Goal: Information Seeking & Learning: Learn about a topic

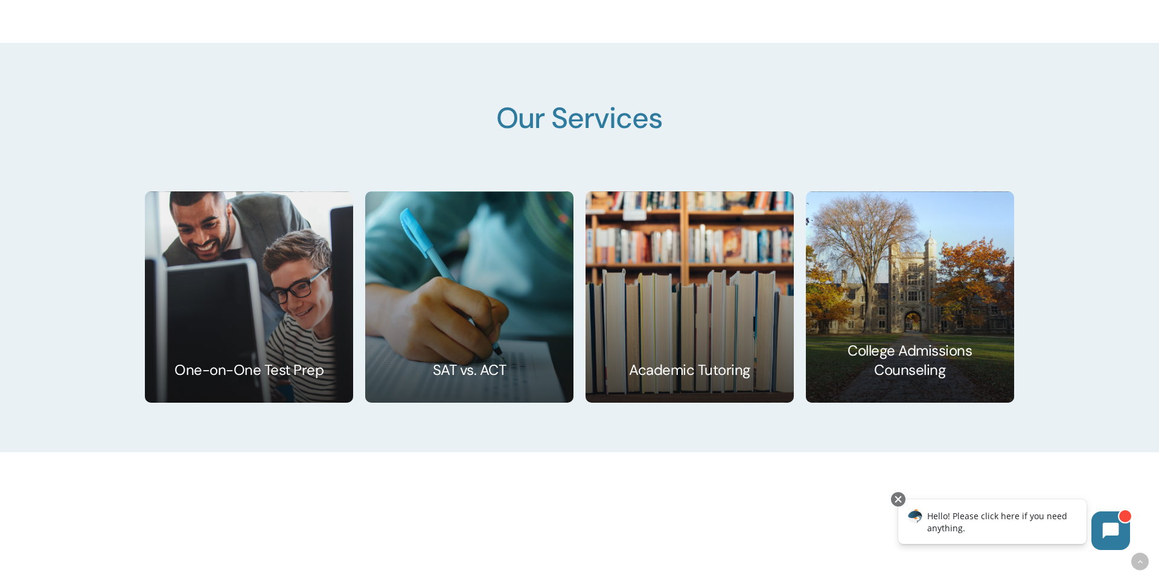
scroll to position [1974, 0]
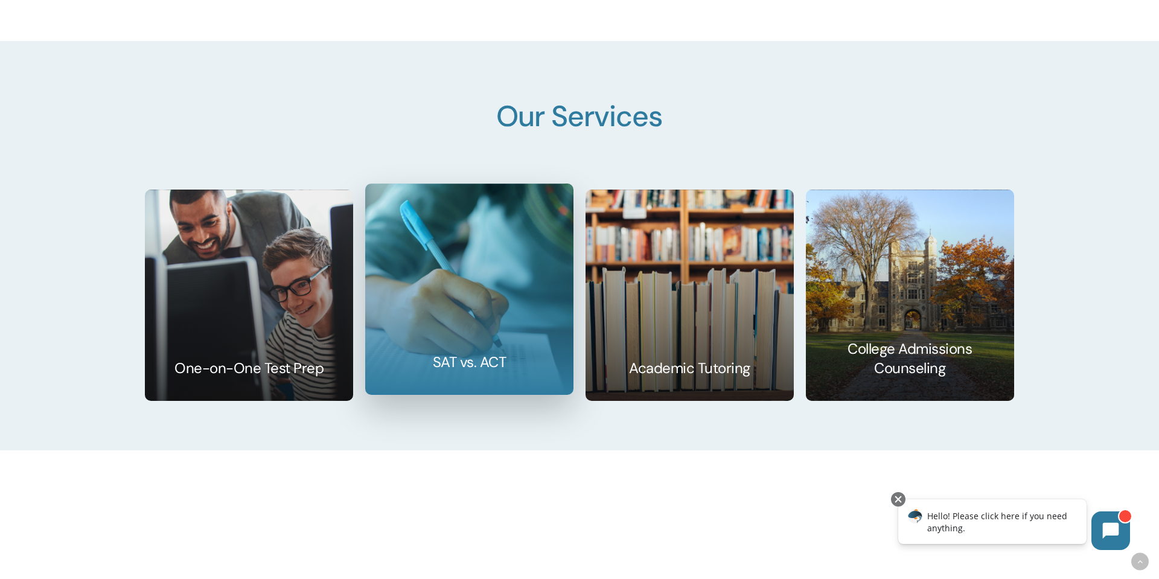
click at [401, 355] on link at bounding box center [469, 289] width 207 height 210
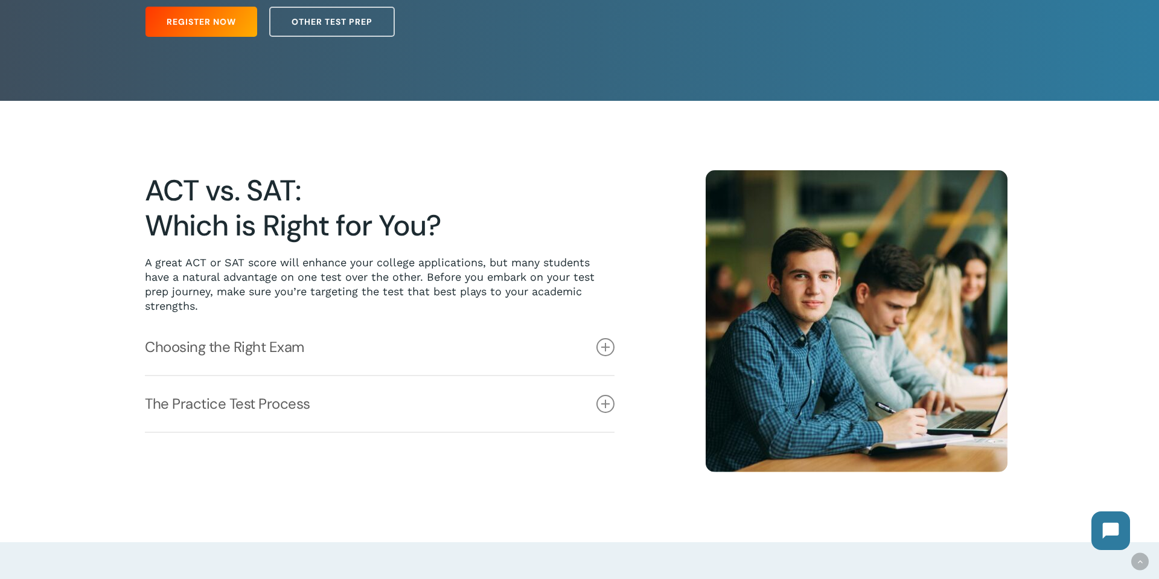
scroll to position [234, 0]
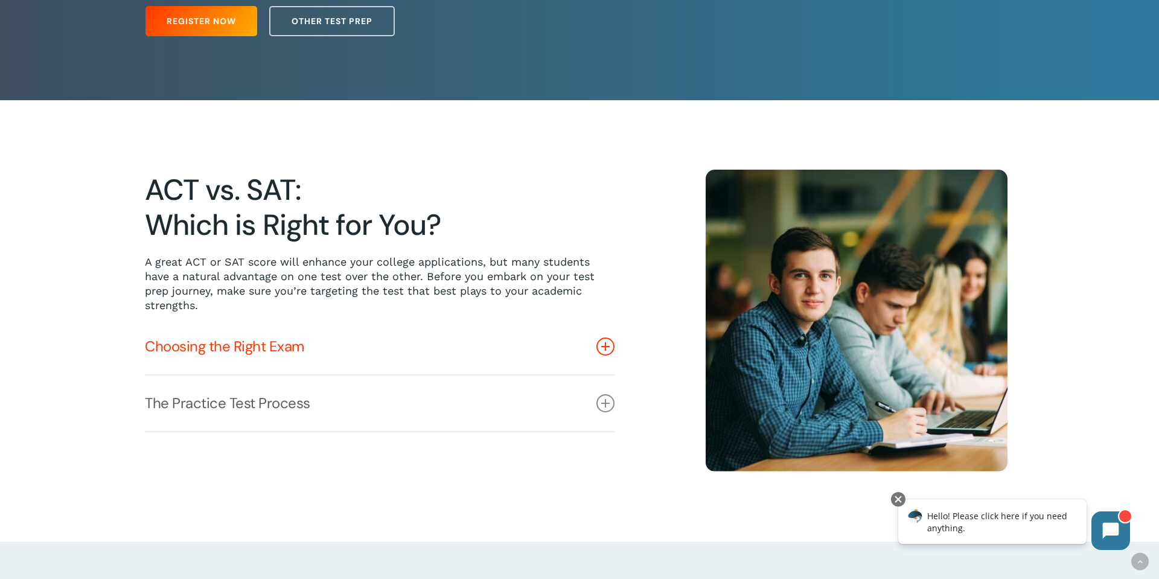
click at [608, 348] on icon at bounding box center [605, 346] width 18 height 18
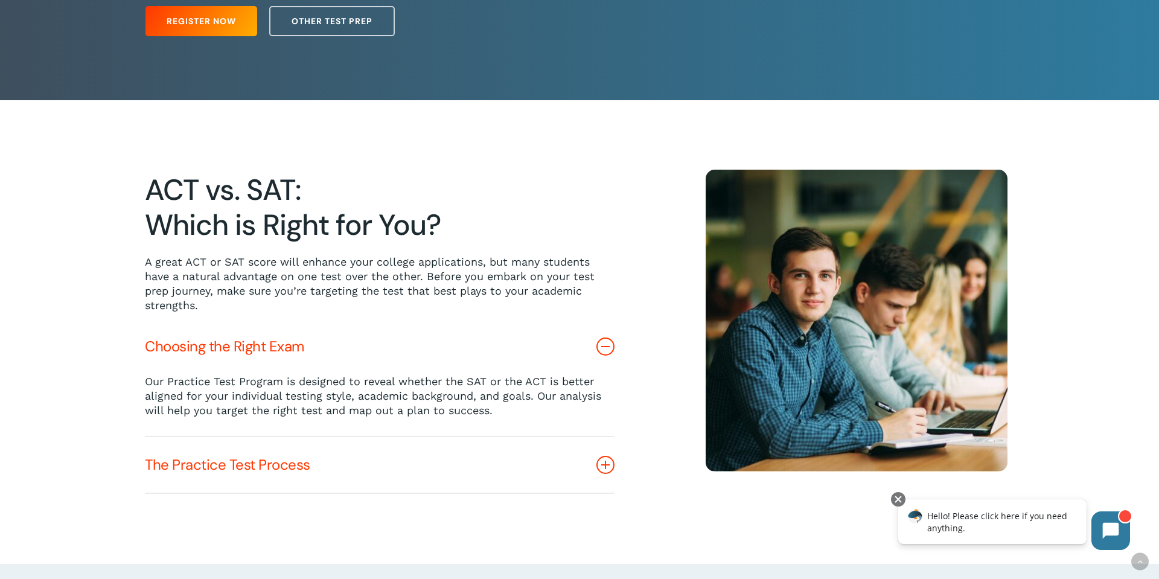
click at [605, 467] on icon at bounding box center [605, 465] width 18 height 18
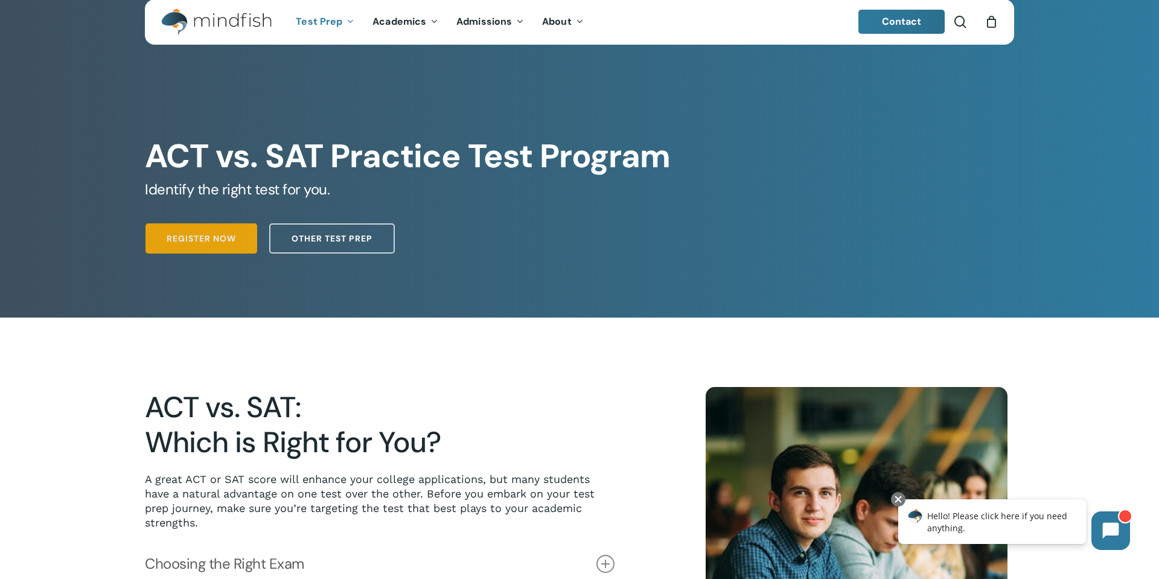
scroll to position [0, 0]
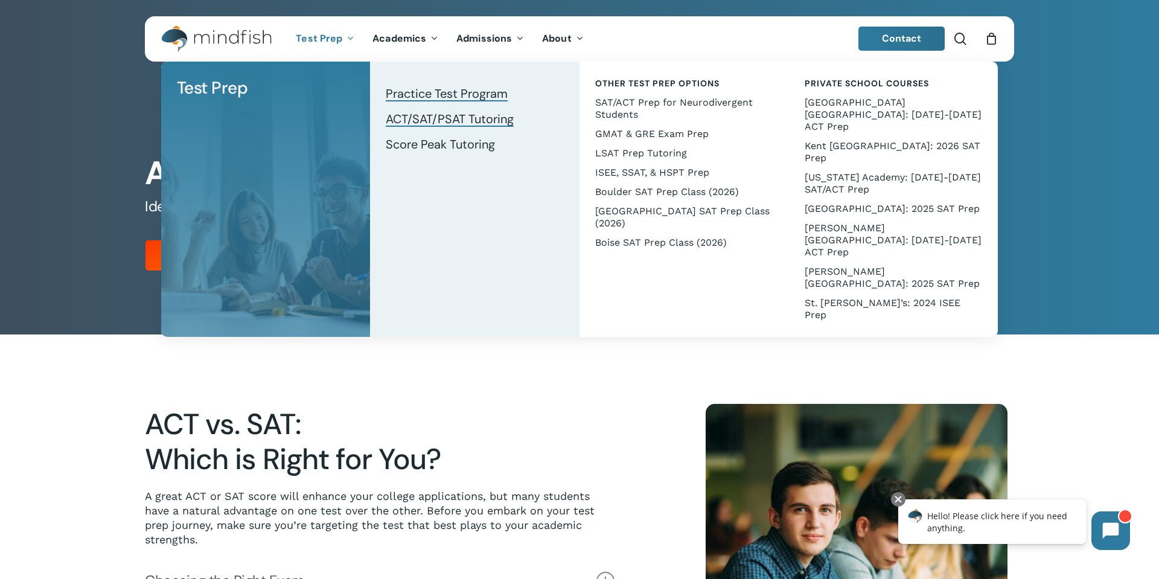
click at [419, 121] on span "ACT/SAT/PSAT Tutoring" at bounding box center [450, 119] width 128 height 16
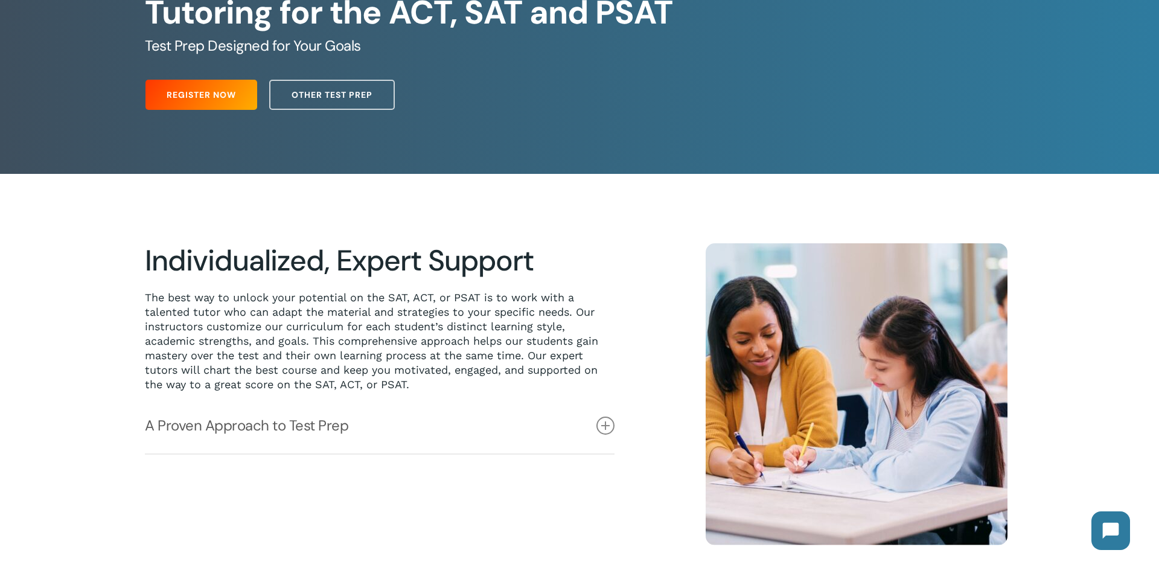
scroll to position [161, 0]
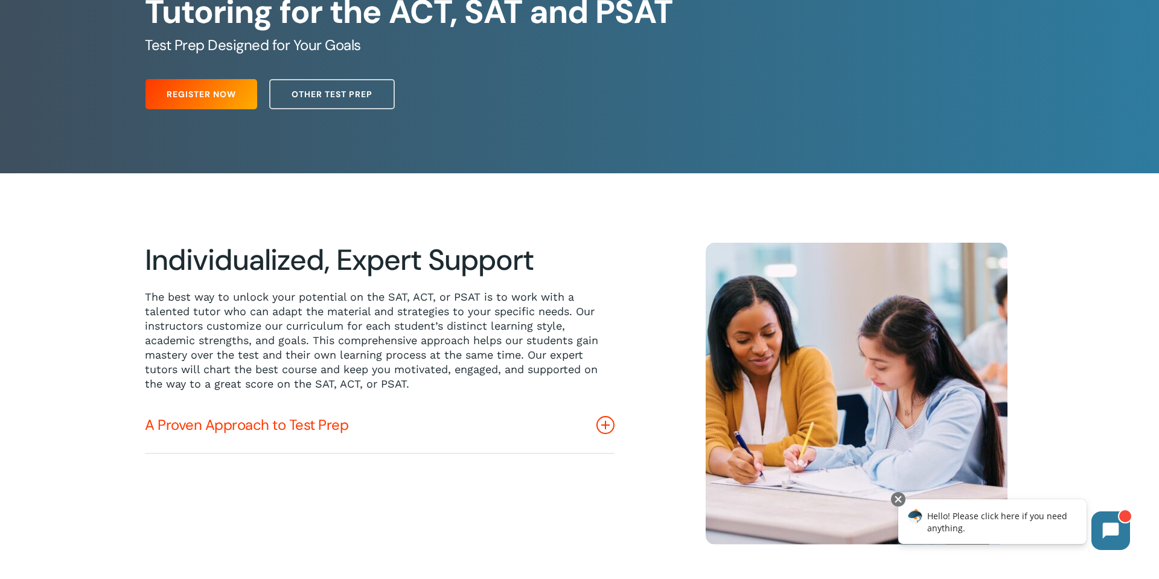
click at [605, 425] on icon at bounding box center [605, 425] width 18 height 18
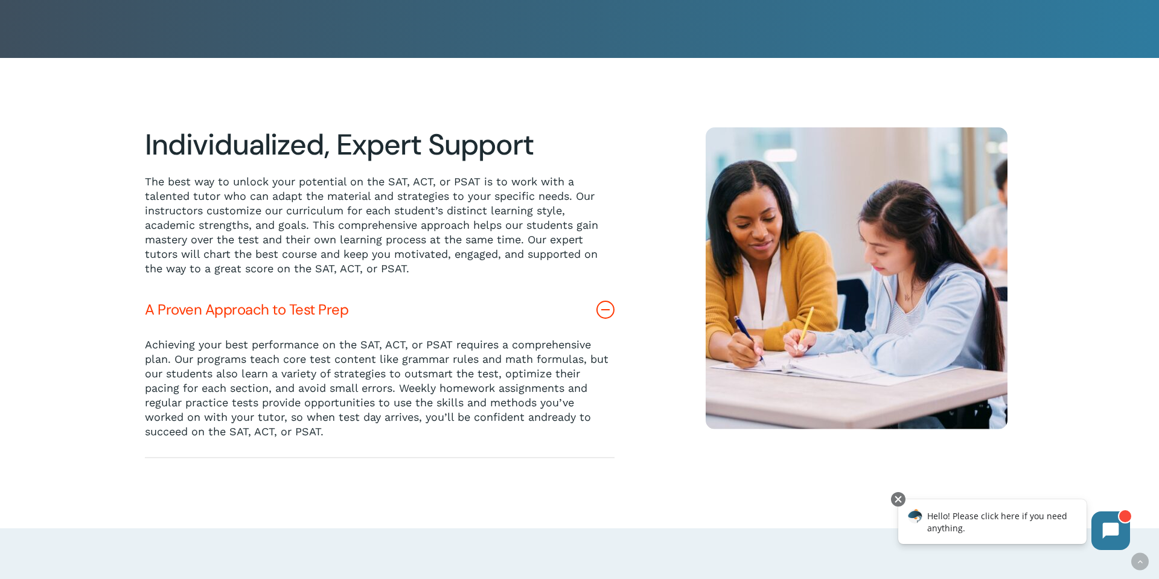
scroll to position [279, 0]
